Goal: Transaction & Acquisition: Purchase product/service

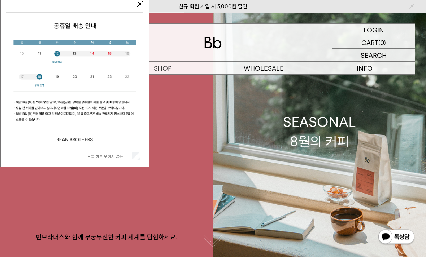
scroll to position [10, 0]
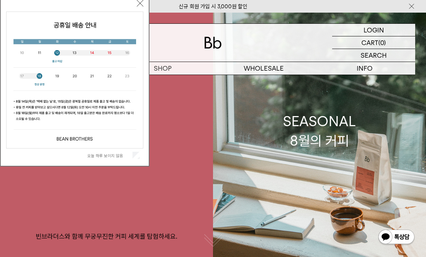
click at [141, 152] on div "오늘 하루 보이지 않음" at bounding box center [74, 156] width 137 height 14
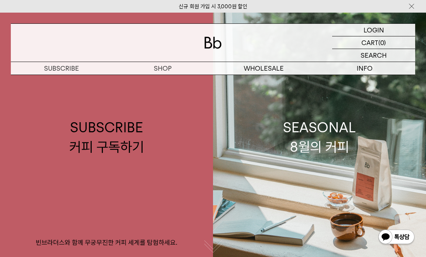
scroll to position [0, 0]
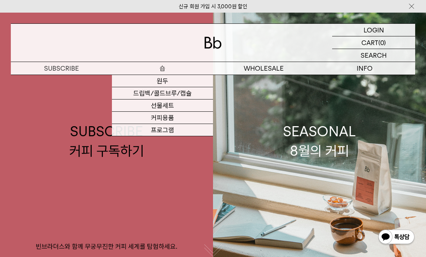
click at [187, 79] on link "원두" at bounding box center [162, 81] width 101 height 12
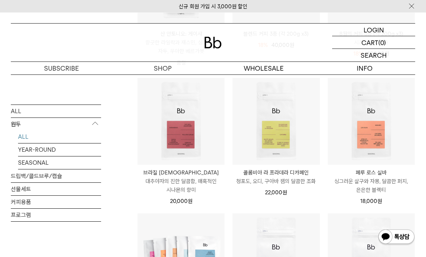
scroll to position [206, 0]
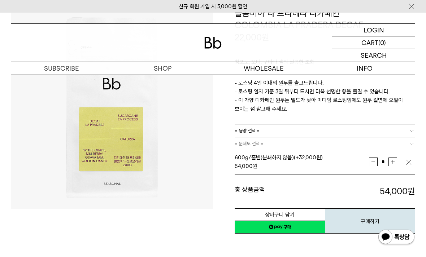
scroll to position [81, 0]
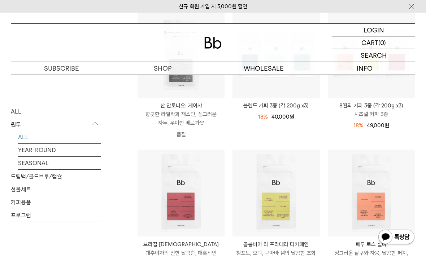
scroll to position [132, 0]
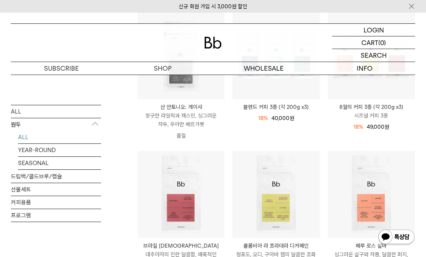
click at [56, 154] on link "YEAR-ROUND" at bounding box center [59, 150] width 83 height 13
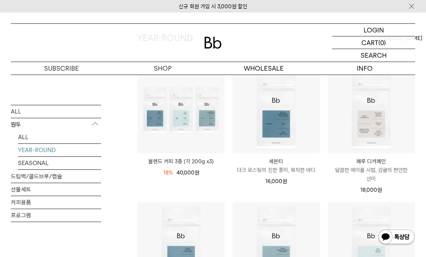
scroll to position [77, 0]
